Goal: Transaction & Acquisition: Book appointment/travel/reservation

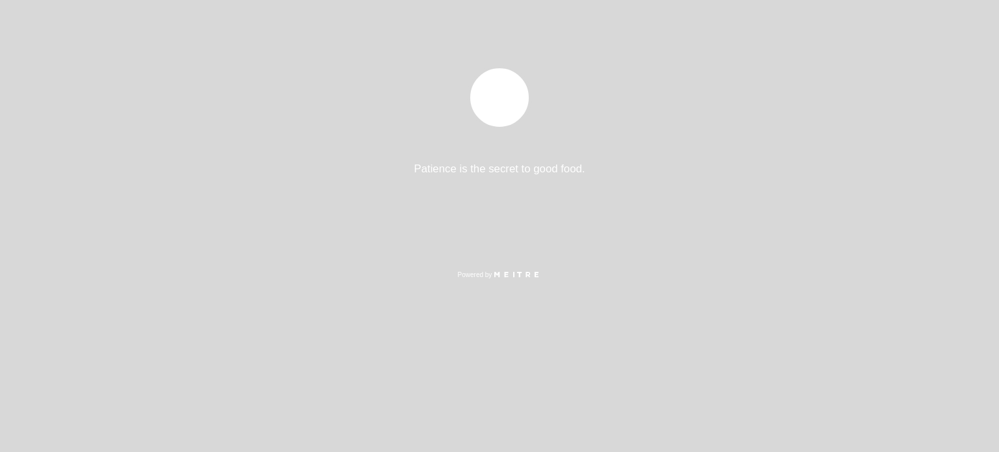
select select "es"
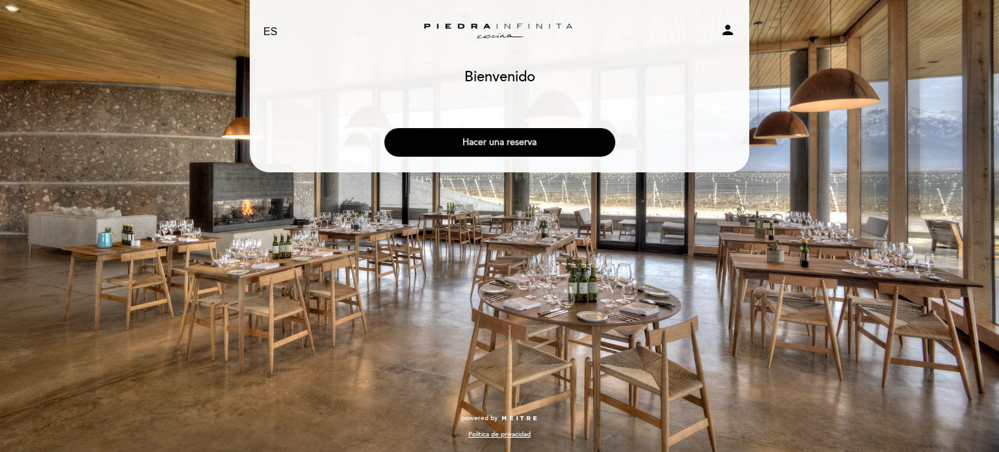
click at [465, 145] on button "Hacer una reserva" at bounding box center [499, 142] width 231 height 29
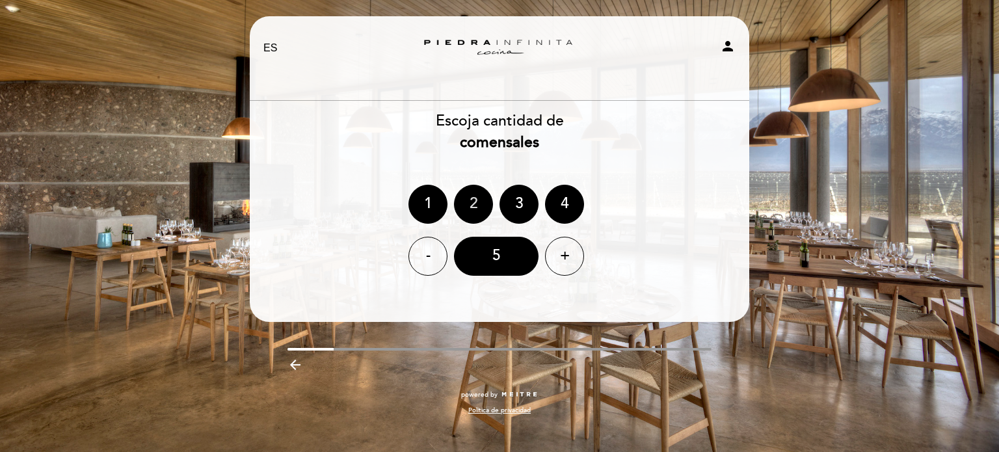
click at [468, 192] on div "2" at bounding box center [473, 204] width 39 height 39
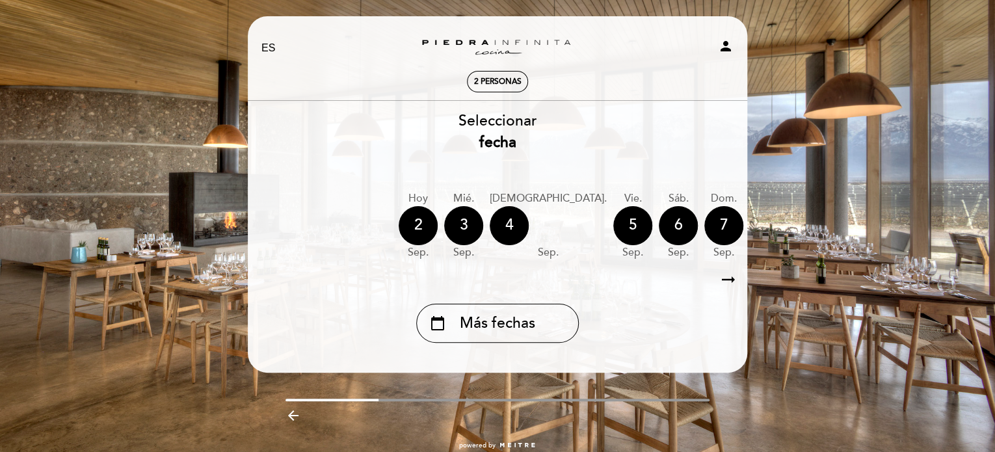
click at [724, 278] on icon "arrow_right_alt" at bounding box center [729, 280] width 20 height 28
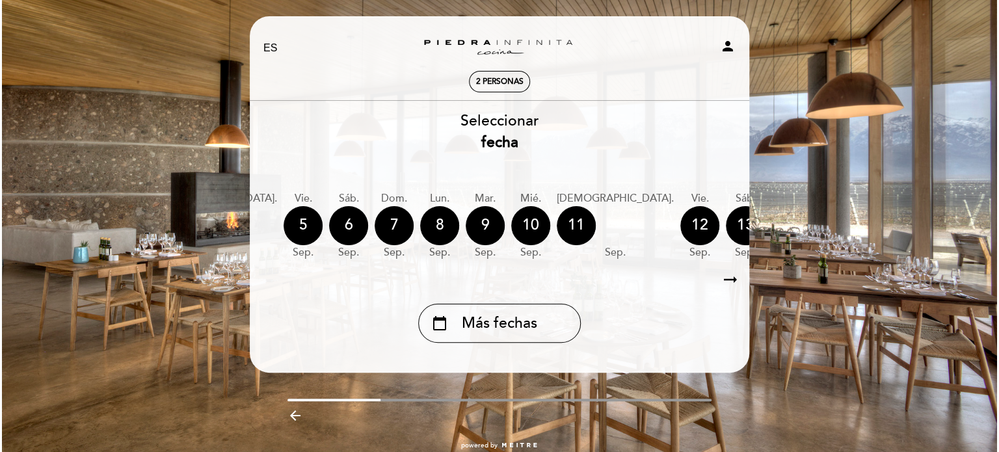
scroll to position [0, 379]
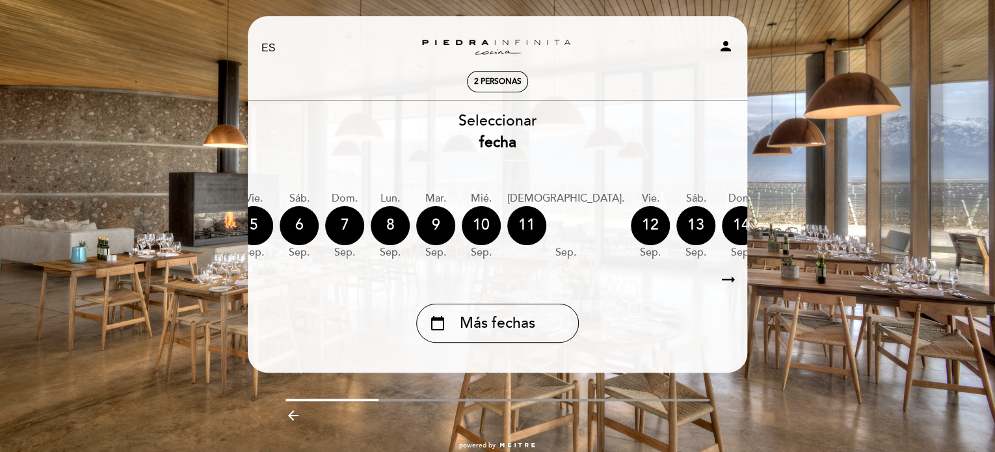
click at [724, 278] on icon "arrow_right_alt" at bounding box center [729, 280] width 20 height 28
click at [870, 234] on icon "calendar_today" at bounding box center [878, 225] width 16 height 22
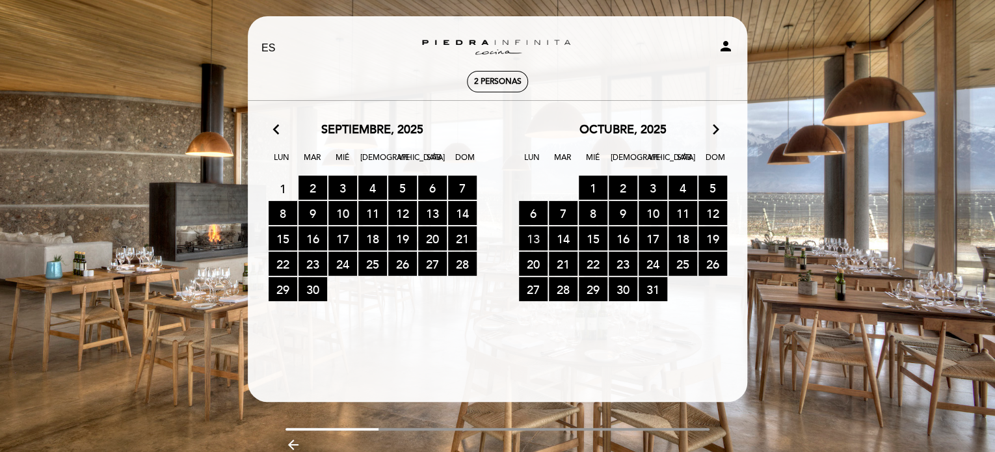
click at [538, 237] on span "13 RESERVAS DISPONIBLES" at bounding box center [533, 238] width 29 height 24
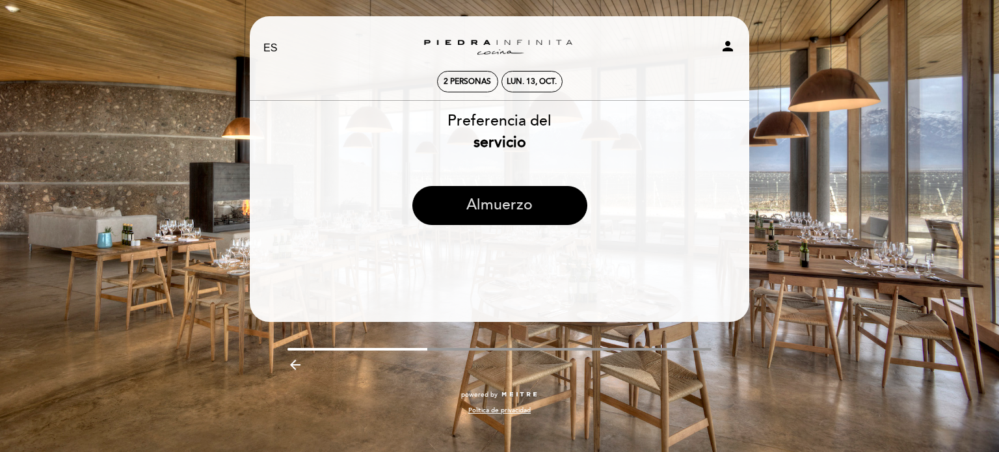
click at [480, 201] on button "Almuerzo" at bounding box center [499, 205] width 175 height 39
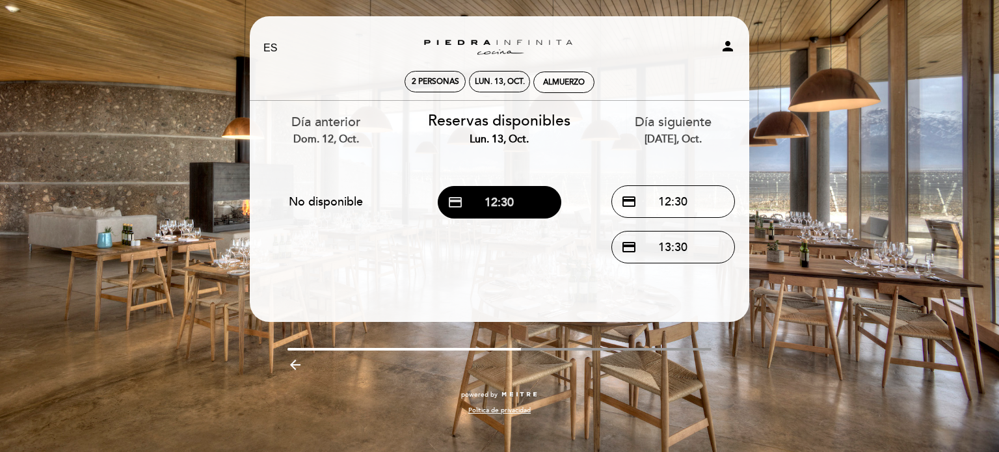
click at [480, 198] on button "credit_card 12:30" at bounding box center [500, 202] width 124 height 33
